Goal: Browse casually: Explore the website without a specific task or goal

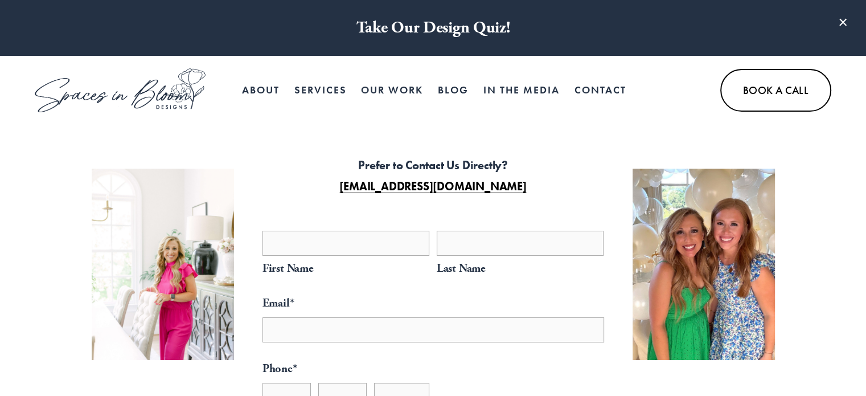
select select "**"
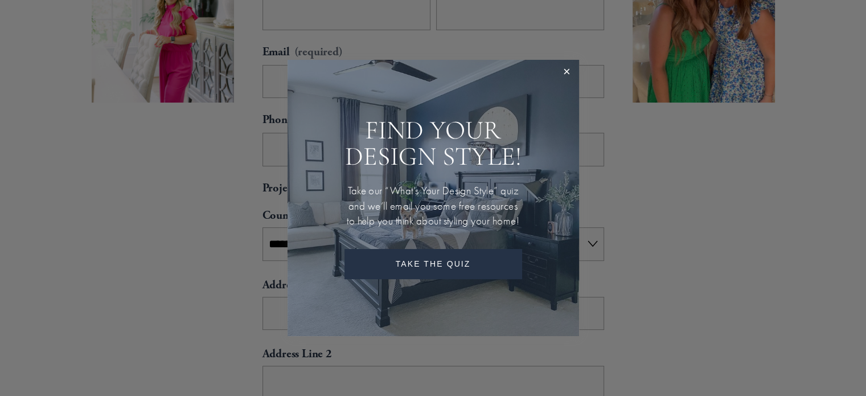
scroll to position [114, 0]
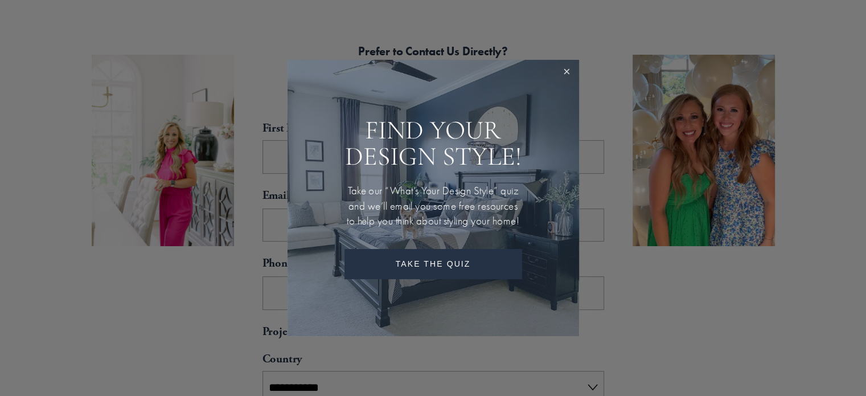
click at [571, 62] on link "Close" at bounding box center [566, 72] width 21 height 21
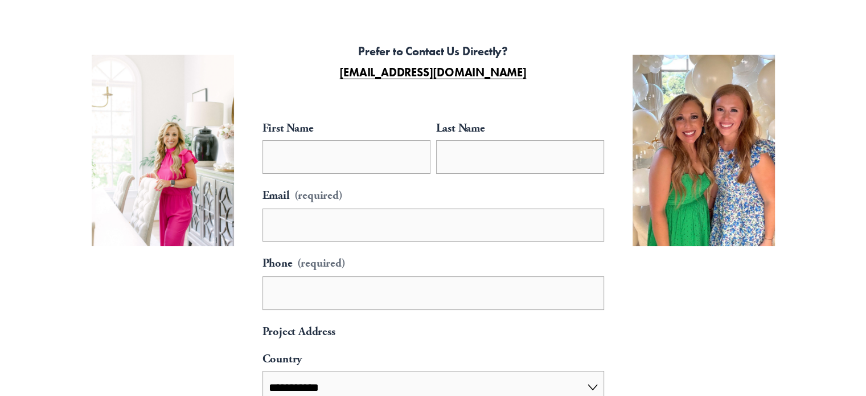
scroll to position [0, 0]
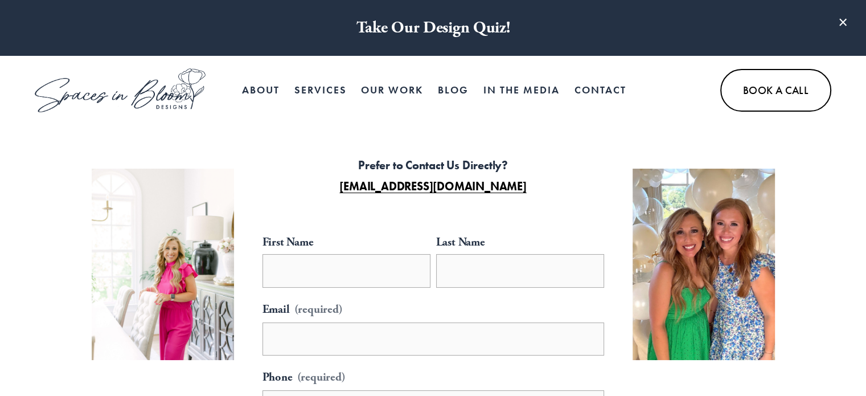
click at [378, 82] on link "Our Work" at bounding box center [392, 90] width 62 height 23
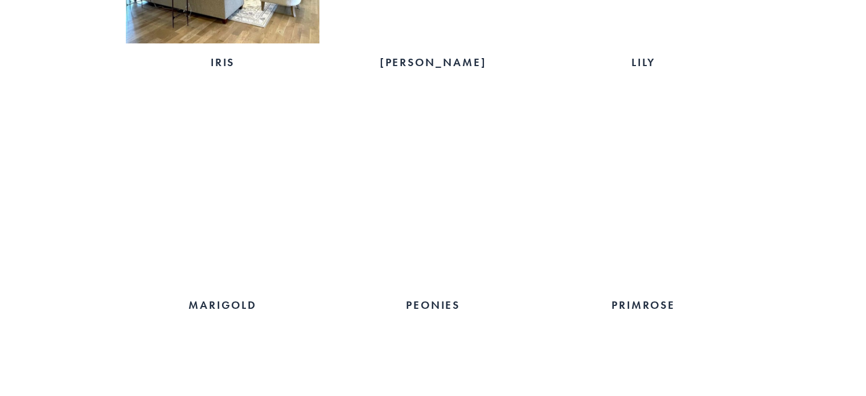
scroll to position [1765, 0]
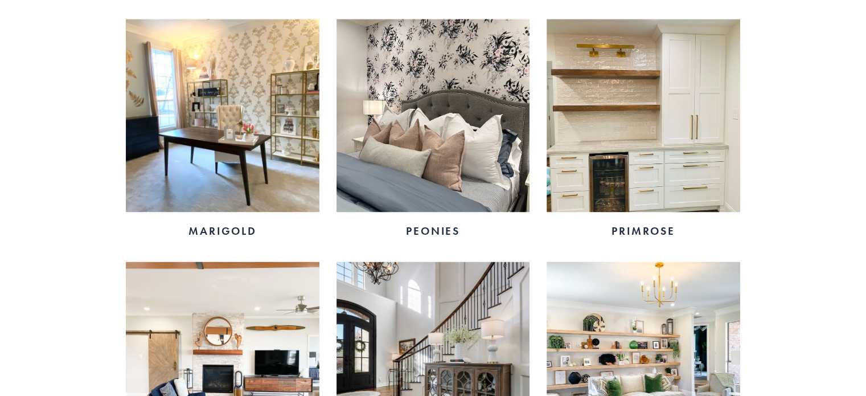
click at [708, 142] on img at bounding box center [643, 115] width 193 height 193
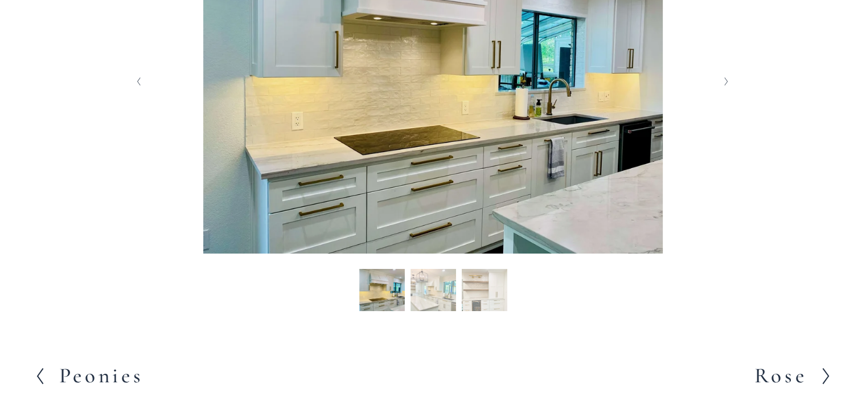
scroll to position [342, 0]
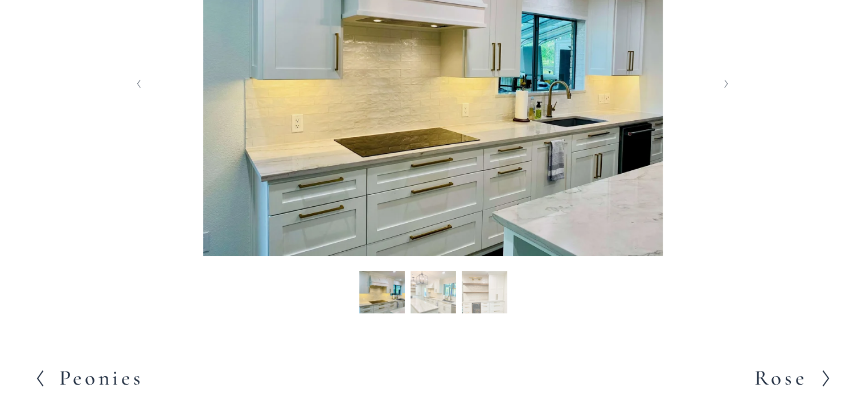
click at [440, 309] on button "Slide 2 Slide 2 (current slide)" at bounding box center [434, 294] width 46 height 46
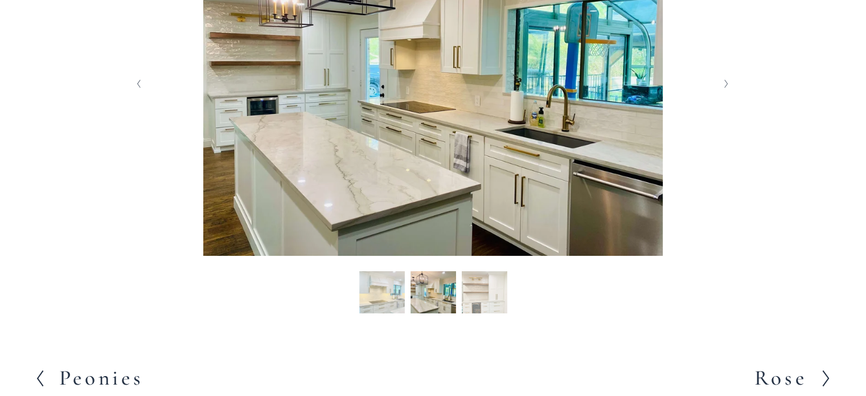
click at [467, 302] on button "Slide 3 Slide 3 (current slide)" at bounding box center [485, 294] width 46 height 46
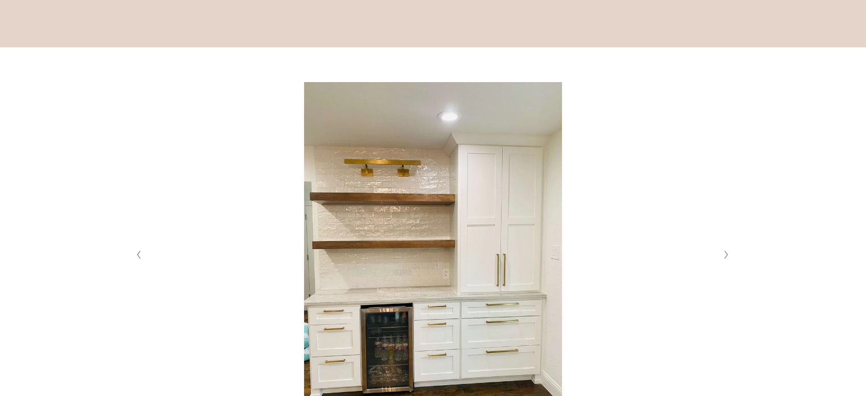
scroll to position [114, 0]
